Goal: Task Accomplishment & Management: Use online tool/utility

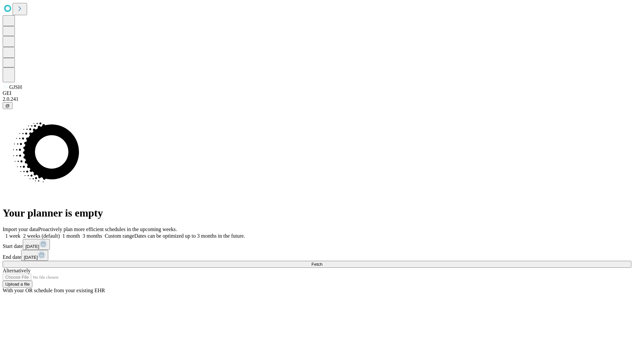
click at [323, 262] on span "Fetch" at bounding box center [317, 264] width 11 height 5
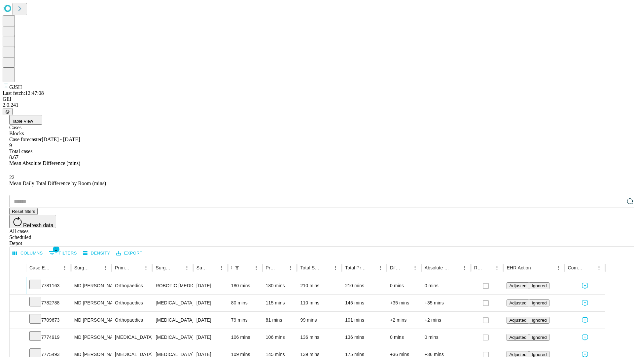
click at [39, 281] on icon at bounding box center [35, 284] width 7 height 7
